Goal: Task Accomplishment & Management: Use online tool/utility

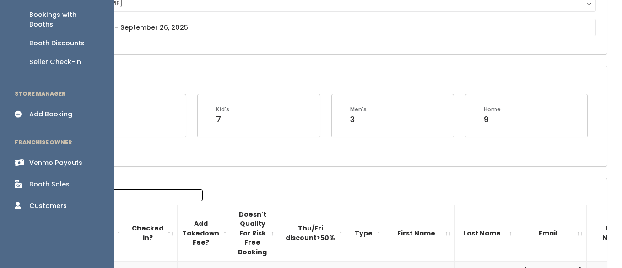
scroll to position [115, 0]
click at [59, 157] on div "Venmo Payouts" at bounding box center [55, 162] width 53 height 10
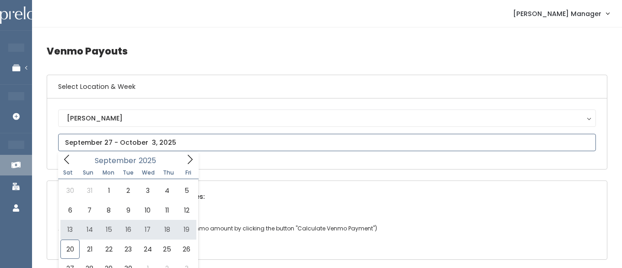
type input "[DATE] to [DATE]"
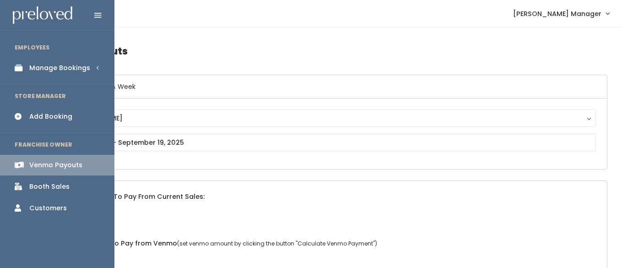
click at [54, 68] on div "Manage Bookings" at bounding box center [59, 68] width 61 height 10
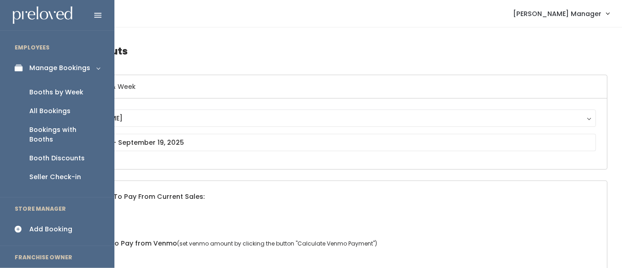
click at [52, 92] on div "Booths by Week" at bounding box center [56, 92] width 54 height 10
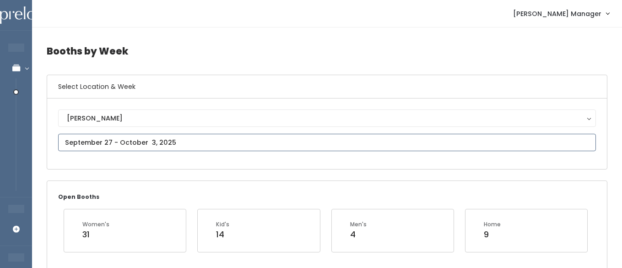
click at [83, 143] on input "text" at bounding box center [327, 142] width 538 height 17
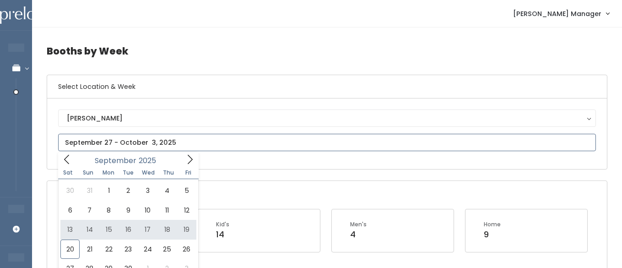
type input "September 13 to September 19"
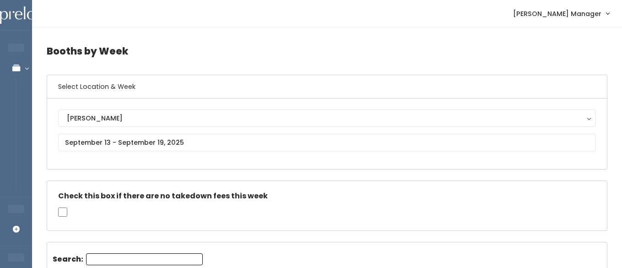
click at [59, 208] on input "checkbox" at bounding box center [62, 211] width 9 height 9
checkbox input "true"
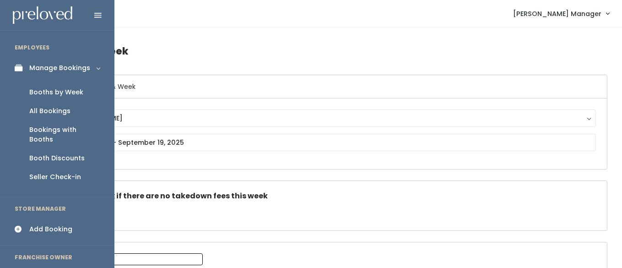
scroll to position [30, 0]
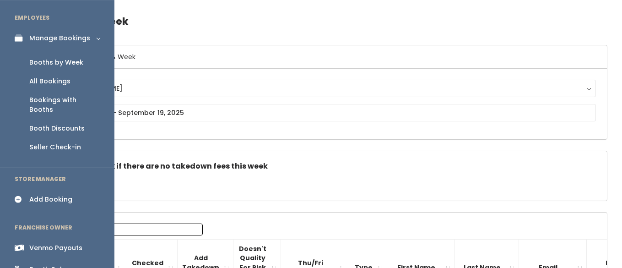
click at [48, 243] on div "Venmo Payouts" at bounding box center [55, 248] width 53 height 10
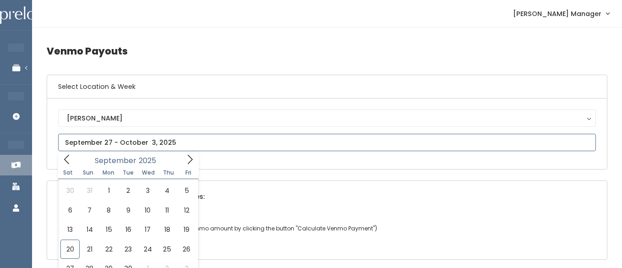
click at [96, 145] on input "text" at bounding box center [327, 142] width 538 height 17
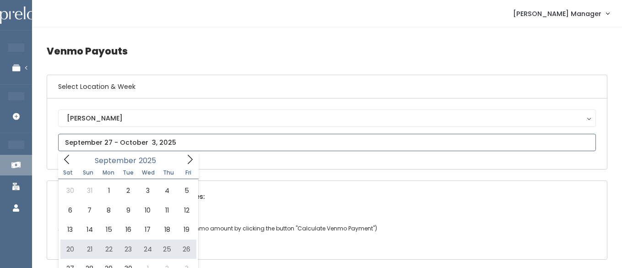
type input "September 20 to September 26"
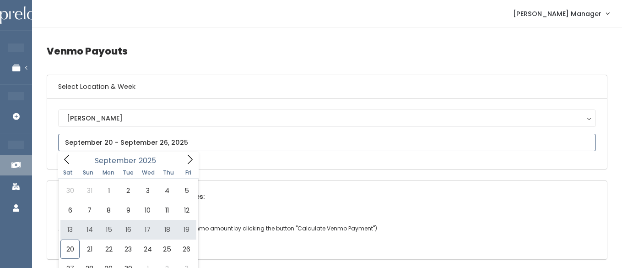
type input "[DATE] to [DATE]"
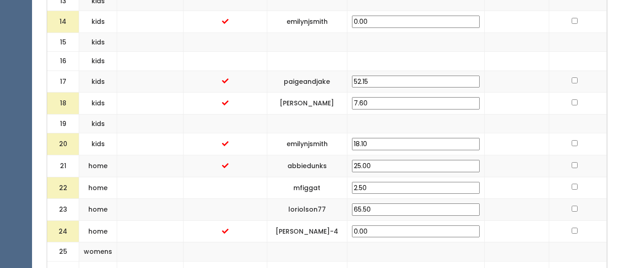
scroll to position [667, 0]
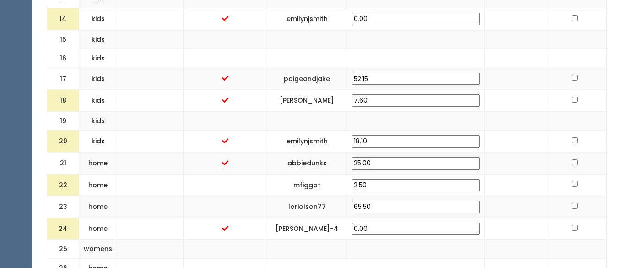
click at [421, 191] on input "2.50" at bounding box center [416, 185] width 128 height 12
type input "2"
type input "25.00"
click at [260, 187] on td at bounding box center [225, 185] width 83 height 22
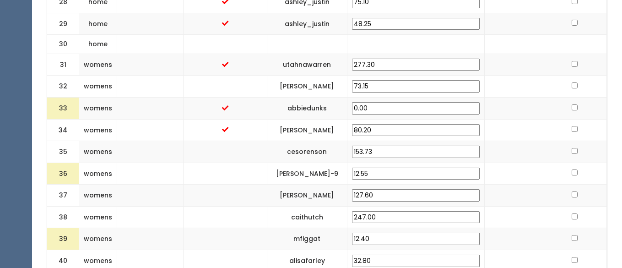
scroll to position [979, 0]
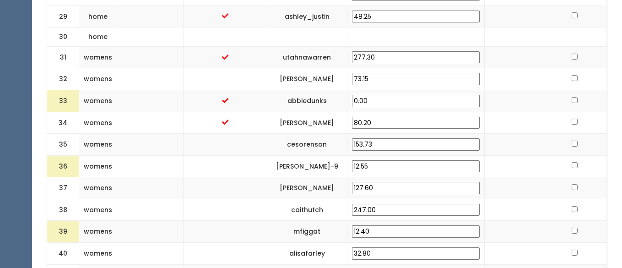
click at [421, 173] on input "12.55" at bounding box center [416, 166] width 128 height 12
type input "1"
type input "25.00"
click at [425, 235] on input "12.40" at bounding box center [416, 231] width 128 height 12
type input "1"
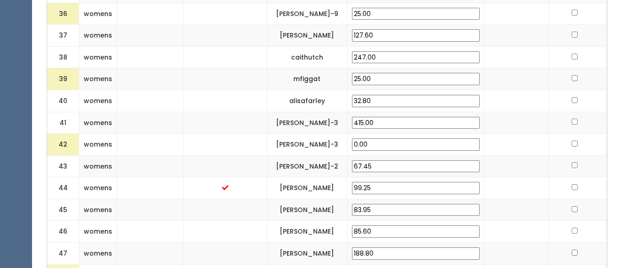
scroll to position [1134, 0]
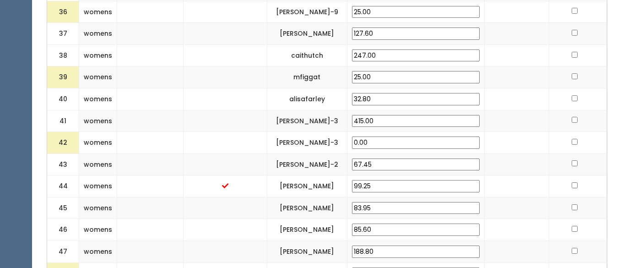
type input "25.00"
click at [267, 147] on td at bounding box center [225, 143] width 83 height 22
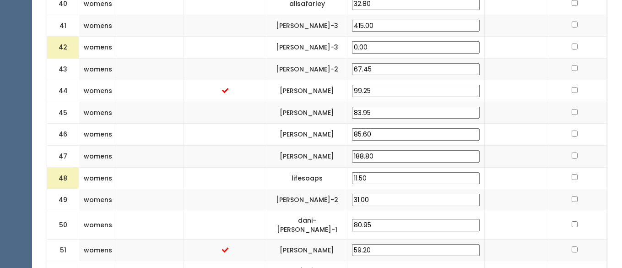
scroll to position [1233, 0]
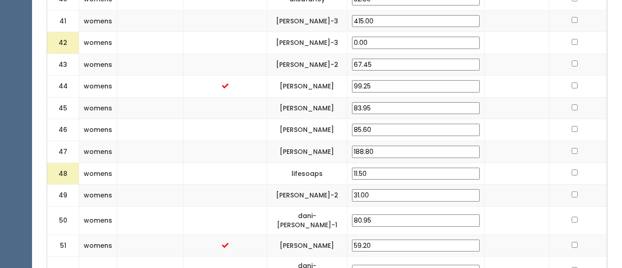
click at [415, 180] on input "11.50" at bounding box center [416, 173] width 128 height 12
type input "1"
type input "25.00"
click at [258, 184] on td at bounding box center [225, 173] width 83 height 22
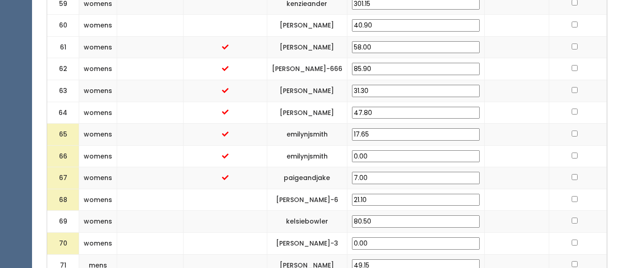
scroll to position [1679, 0]
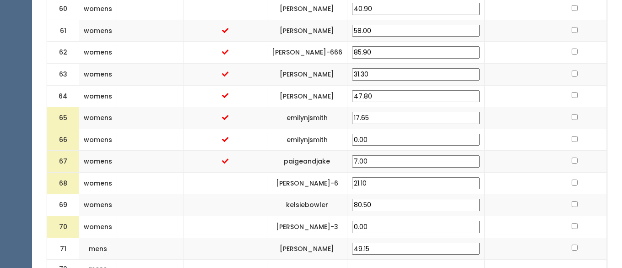
click at [422, 189] on input "21.10" at bounding box center [416, 183] width 128 height 12
type input "2"
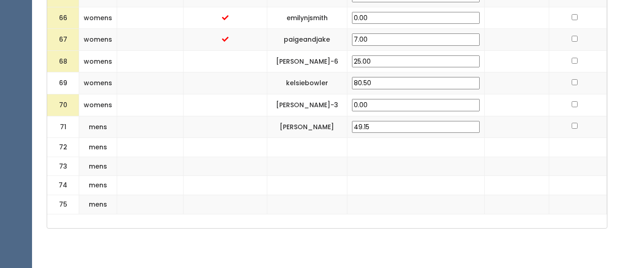
scroll to position [1816, 0]
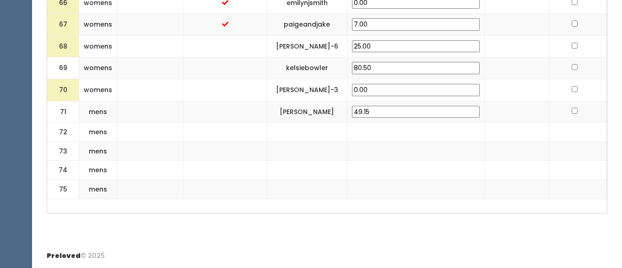
type input "25.00"
click at [267, 161] on td at bounding box center [225, 150] width 83 height 19
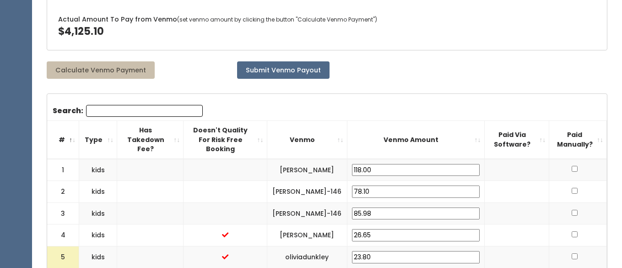
scroll to position [0, 0]
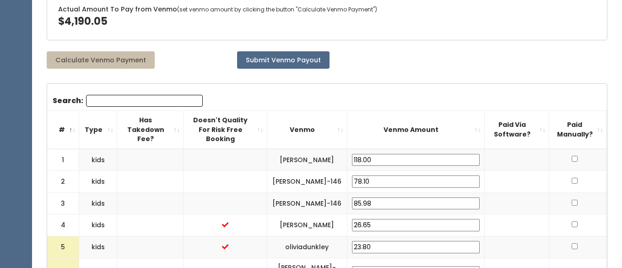
scroll to position [231, 0]
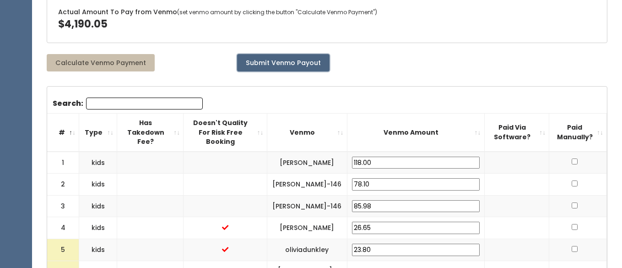
click at [270, 68] on button "Submit Venmo Payout" at bounding box center [283, 62] width 92 height 17
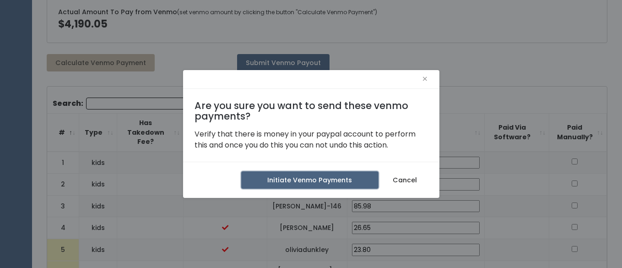
click at [276, 178] on button "Initiate Venmo Payments" at bounding box center [309, 179] width 137 height 17
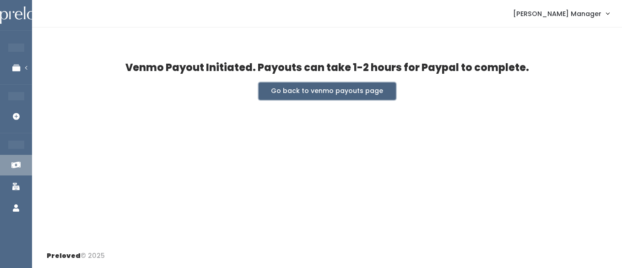
click at [280, 95] on button "Go back to venmo payouts page" at bounding box center [327, 90] width 137 height 17
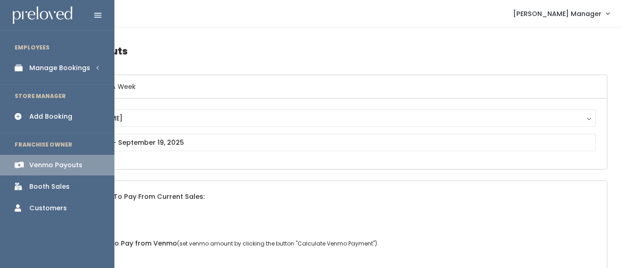
click at [27, 69] on link "Manage Bookings" at bounding box center [57, 68] width 114 height 21
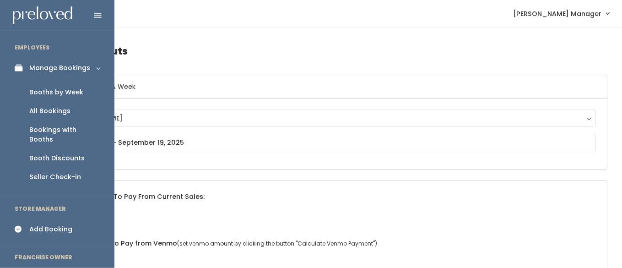
click at [46, 90] on div "Booths by Week" at bounding box center [56, 92] width 54 height 10
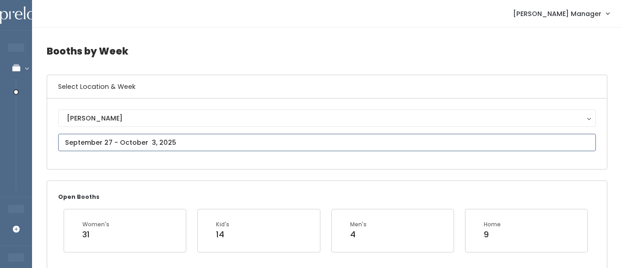
click at [108, 140] on input "text" at bounding box center [327, 142] width 538 height 17
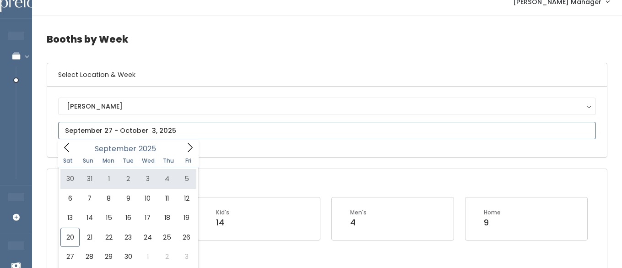
scroll to position [13, 0]
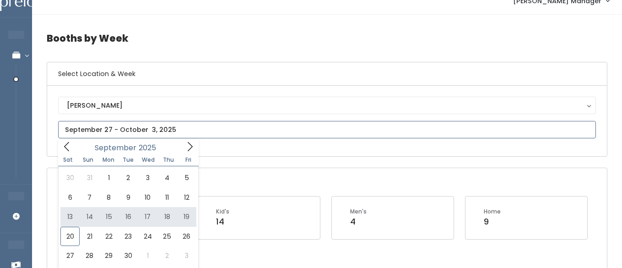
type input "September 13 to September 19"
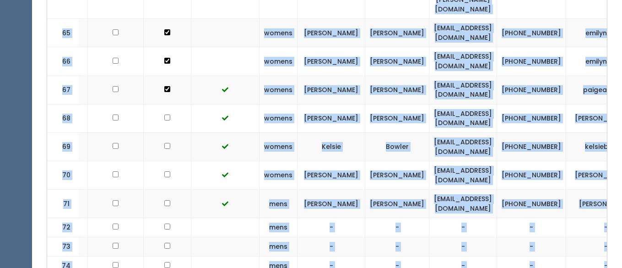
scroll to position [2138, 0]
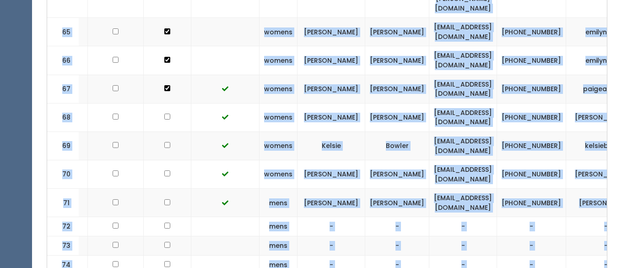
drag, startPoint x: 449, startPoint y: 117, endPoint x: 522, endPoint y: 129, distance: 73.7
copy tbody "[EMAIL_ADDRESS][DOMAIN_NAME] [PHONE_NUMBER] [PERSON_NAME] 2 kids [PERSON_NAME] …"
click at [209, 189] on td at bounding box center [225, 203] width 68 height 28
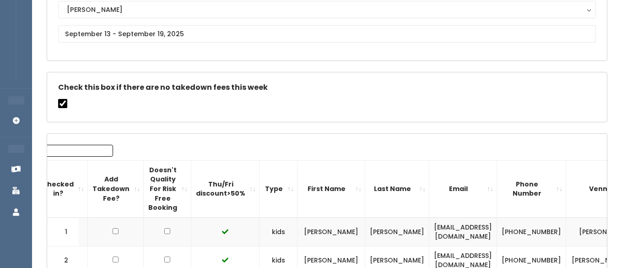
scroll to position [0, 0]
